Goal: Book appointment/travel/reservation

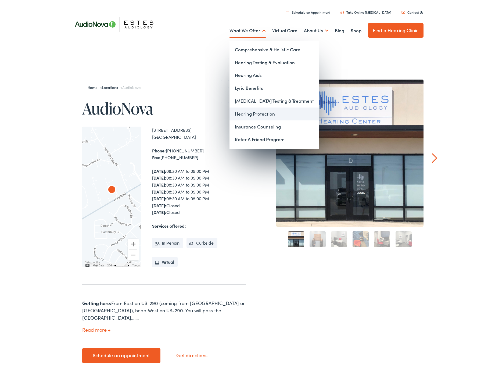
click at [264, 113] on link "Hearing Protection" at bounding box center [274, 112] width 90 height 13
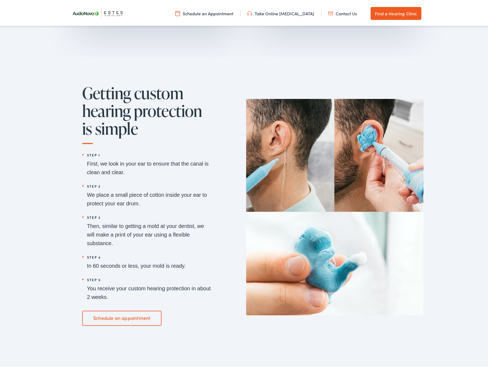
scroll to position [656, 0]
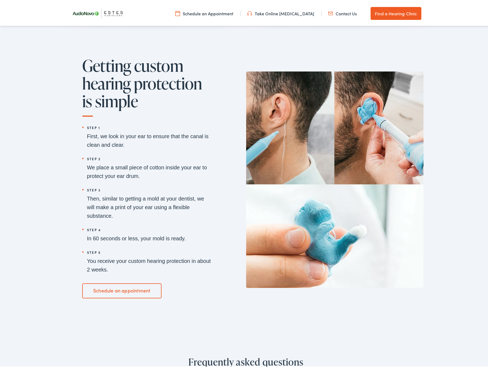
click at [108, 289] on link "Schedule an appointment" at bounding box center [121, 288] width 79 height 15
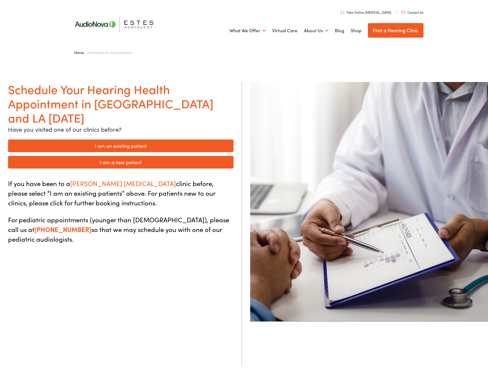
click at [128, 154] on link "I am a new patient" at bounding box center [120, 160] width 225 height 13
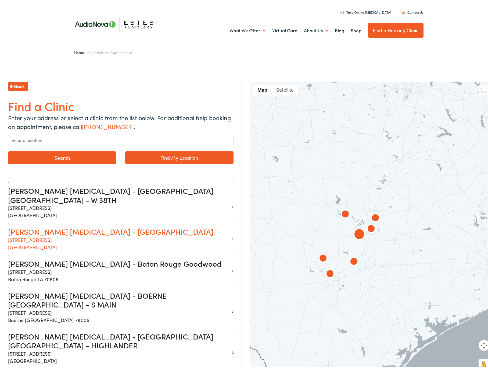
click at [135, 234] on p "13210 W Hwy 290 Suite D Austin TX 78737" at bounding box center [118, 241] width 221 height 15
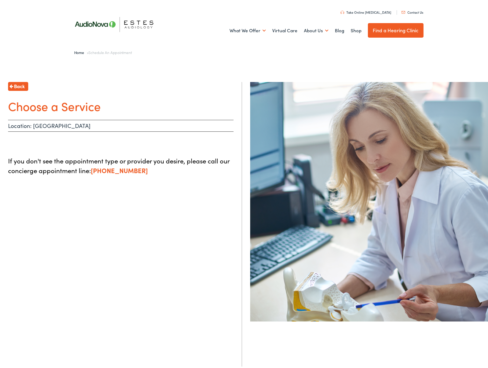
click at [55, 124] on p "Location: Dripping Springs" at bounding box center [120, 124] width 225 height 12
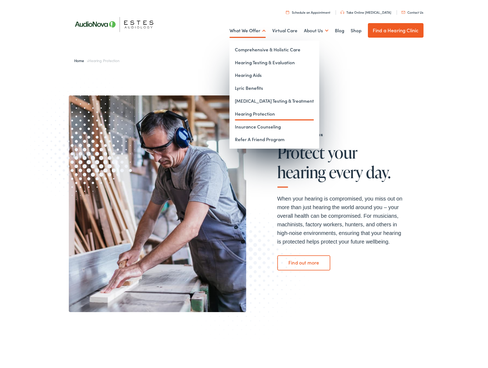
click at [261, 30] on link "What We Offer" at bounding box center [247, 29] width 36 height 20
click at [252, 97] on link "[MEDICAL_DATA] Testing & Treatment" at bounding box center [274, 99] width 90 height 13
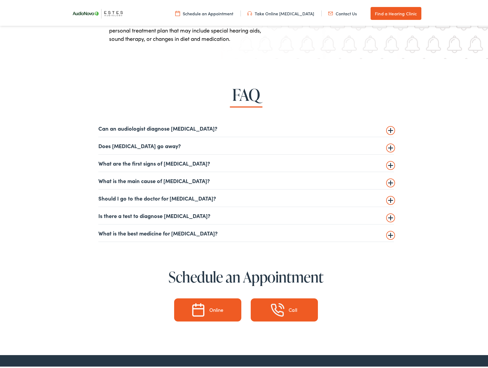
scroll to position [1265, 0]
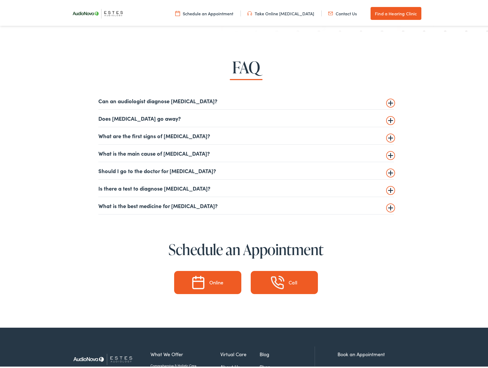
click at [390, 119] on summary "Does tinnitus go away?" at bounding box center [245, 116] width 295 height 6
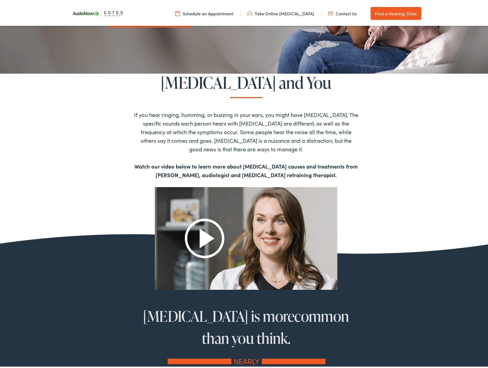
scroll to position [0, 0]
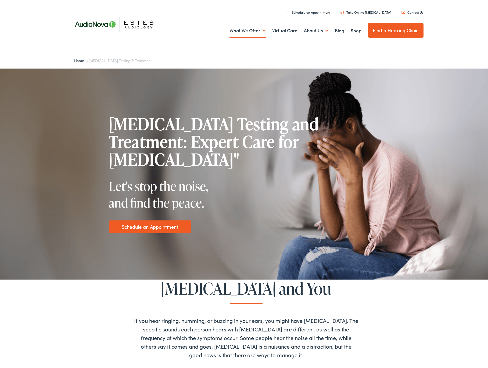
click at [399, 31] on link "Find a Hearing Clinic" at bounding box center [396, 28] width 56 height 15
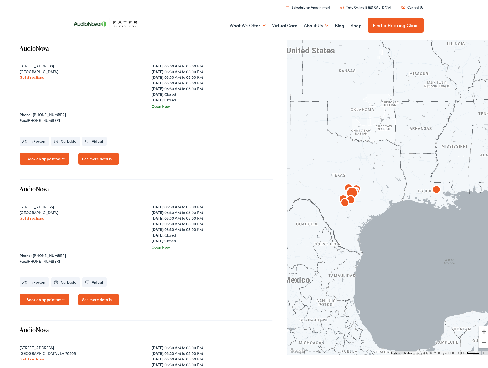
scroll to position [193, 0]
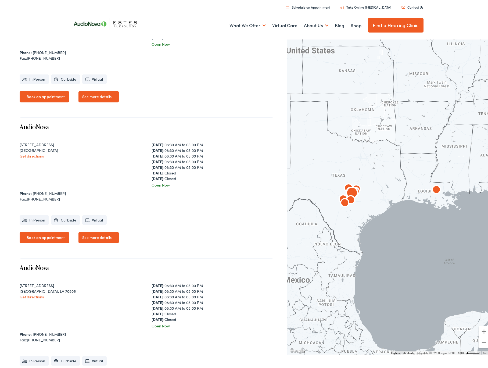
click at [109, 233] on link "See more details" at bounding box center [98, 235] width 40 height 11
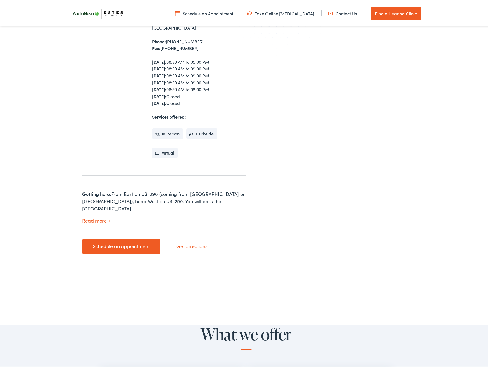
scroll to position [135, 0]
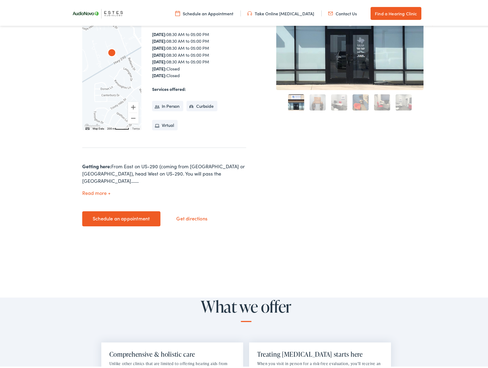
click at [129, 214] on link "Schedule an appointment" at bounding box center [121, 216] width 78 height 15
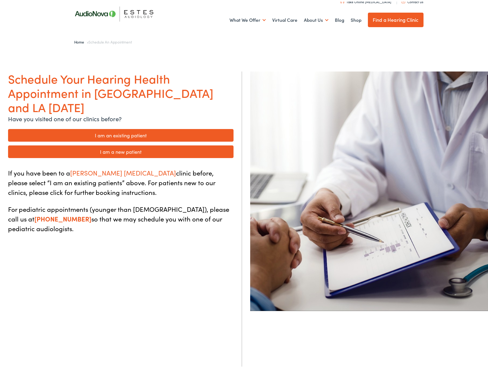
scroll to position [36, 0]
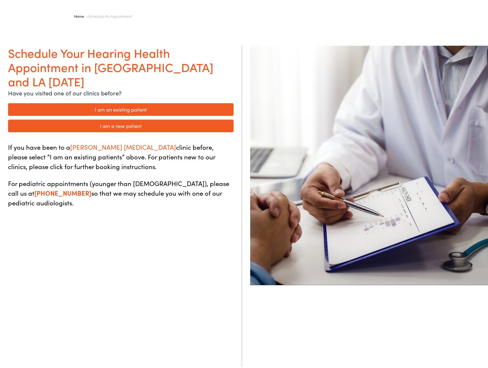
click at [137, 118] on link "I am a new patient" at bounding box center [120, 124] width 225 height 13
